Goal: Task Accomplishment & Management: Manage account settings

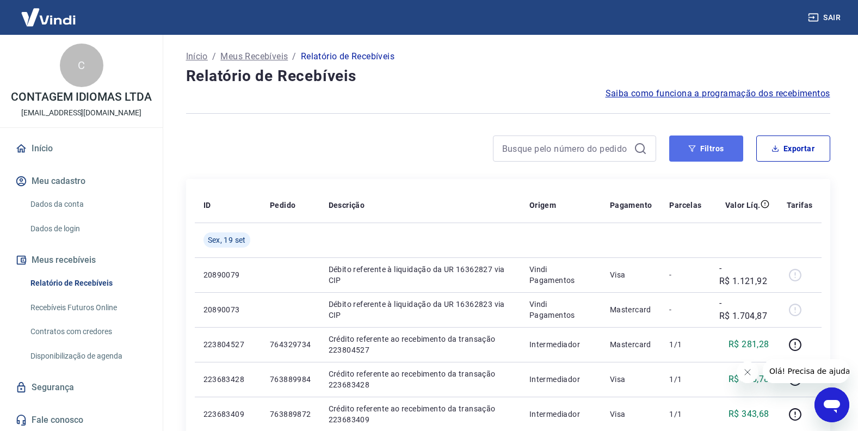
click at [710, 156] on button "Filtros" at bounding box center [706, 148] width 74 height 26
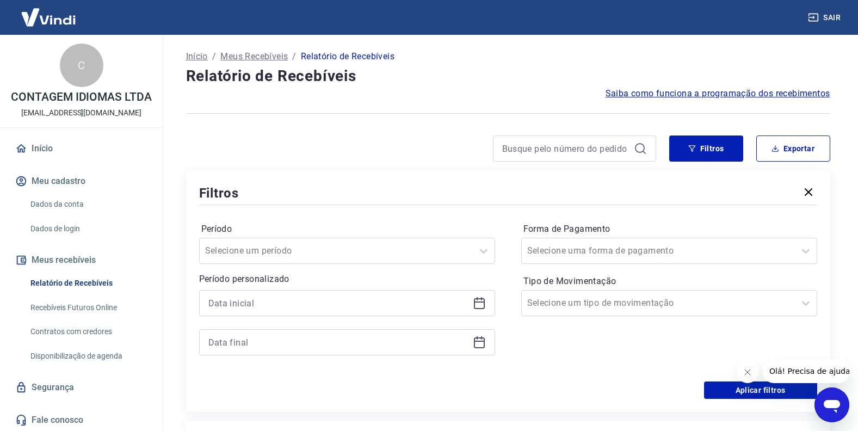
click at [479, 300] on icon at bounding box center [479, 302] width 13 height 13
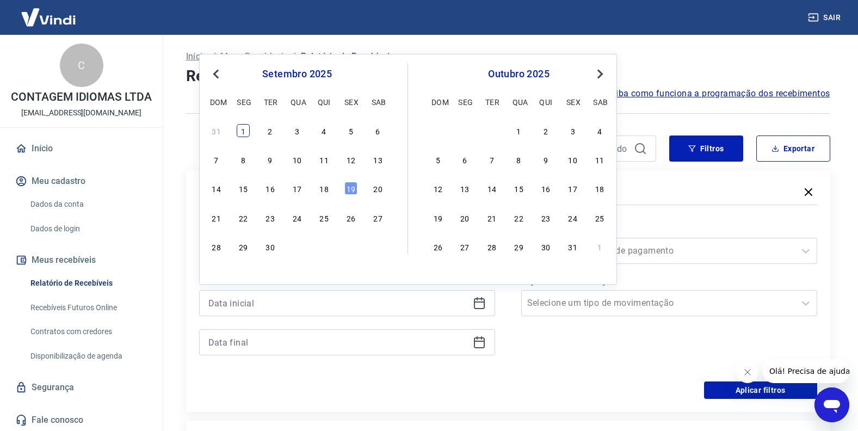
click at [242, 135] on div "1" at bounding box center [243, 130] width 13 height 13
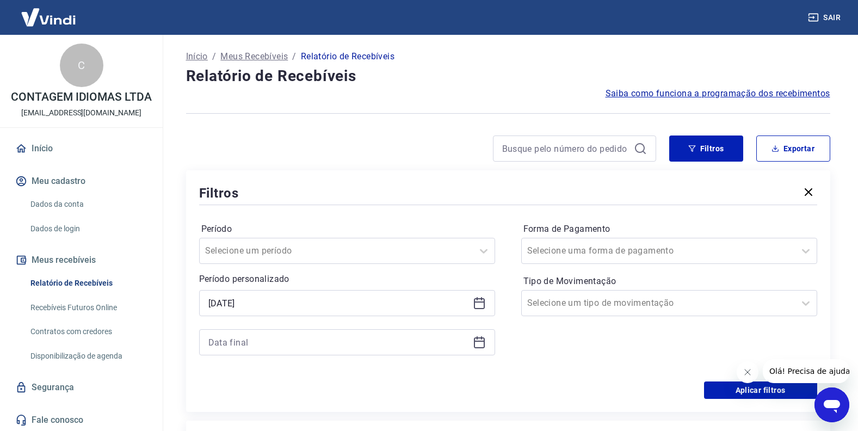
type input "[DATE]"
click at [475, 341] on icon at bounding box center [479, 341] width 11 height 1
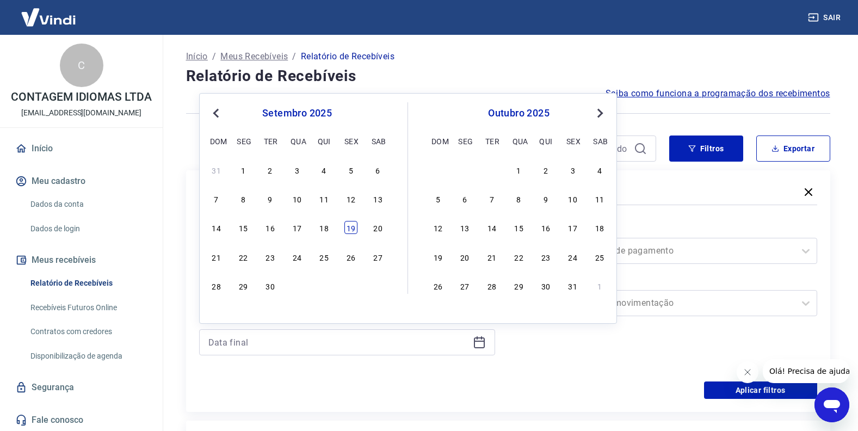
click at [350, 226] on div "19" at bounding box center [350, 227] width 13 height 13
type input "[DATE]"
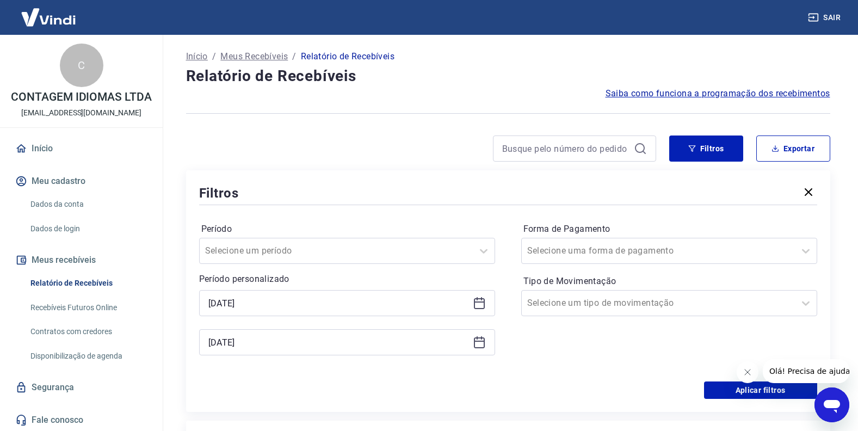
scroll to position [109, 0]
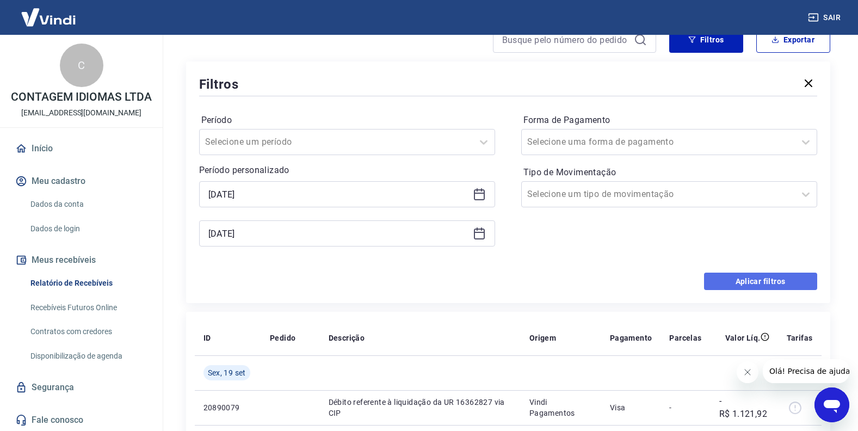
click at [734, 278] on button "Aplicar filtros" at bounding box center [760, 281] width 113 height 17
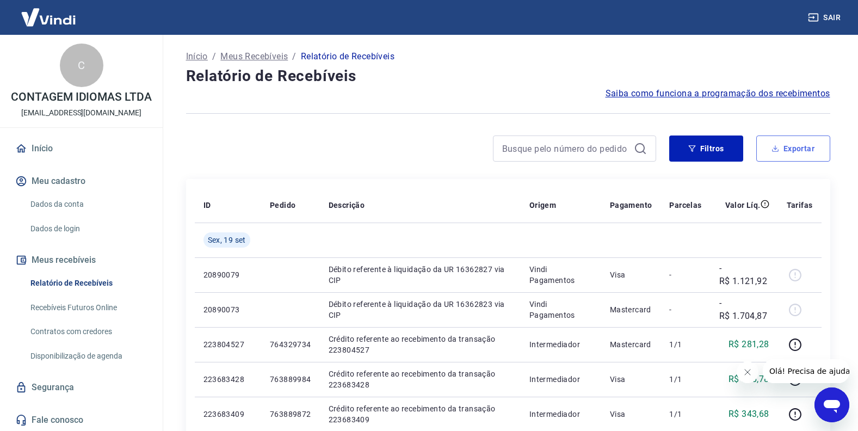
click at [791, 145] on button "Exportar" at bounding box center [793, 148] width 74 height 26
type input "[DATE]"
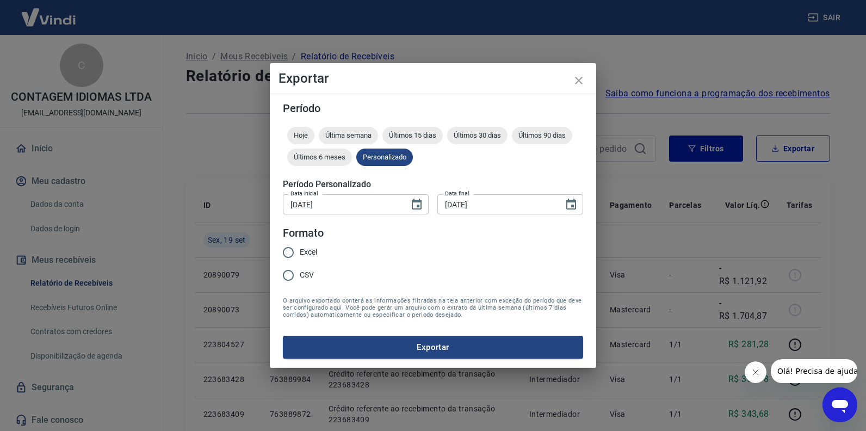
click at [290, 253] on input "Excel" at bounding box center [288, 252] width 23 height 23
radio input "true"
click at [383, 340] on button "Exportar" at bounding box center [433, 347] width 300 height 23
